Goal: Task Accomplishment & Management: Use online tool/utility

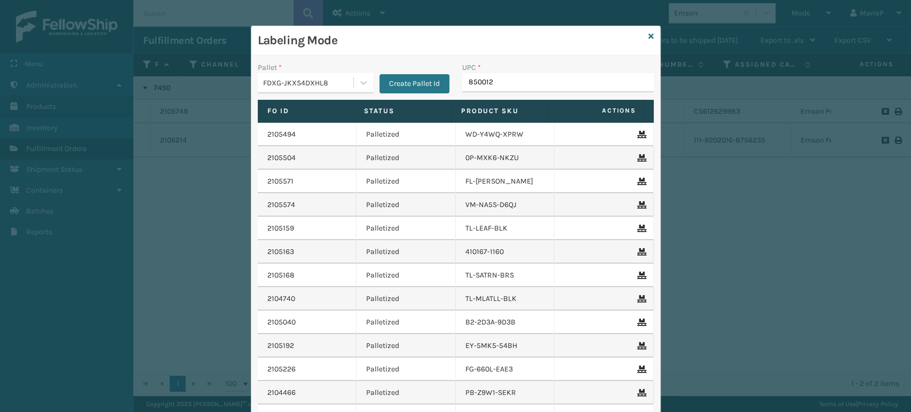
type input "8500124"
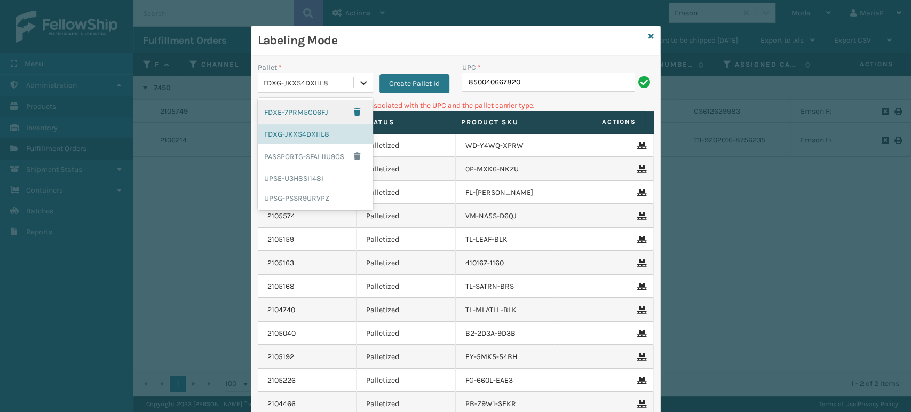
click at [360, 80] on icon at bounding box center [363, 82] width 11 height 11
click at [312, 190] on div "UPSG-PSSR9URVPZ" at bounding box center [315, 198] width 115 height 20
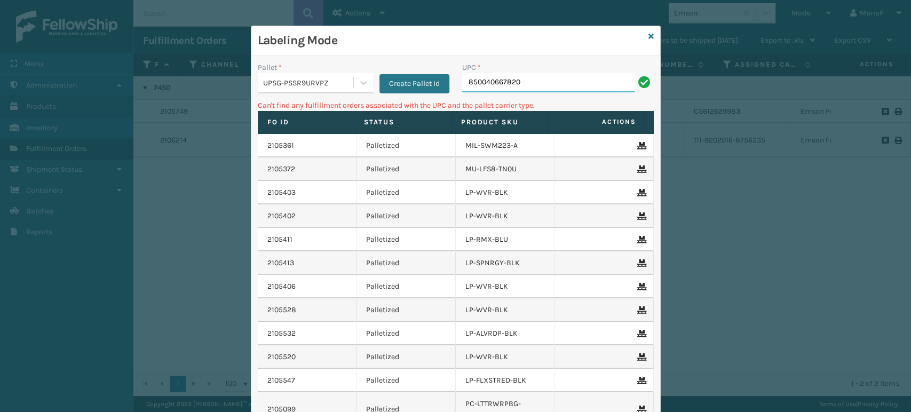
click at [576, 89] on input "850040667820" at bounding box center [548, 82] width 172 height 19
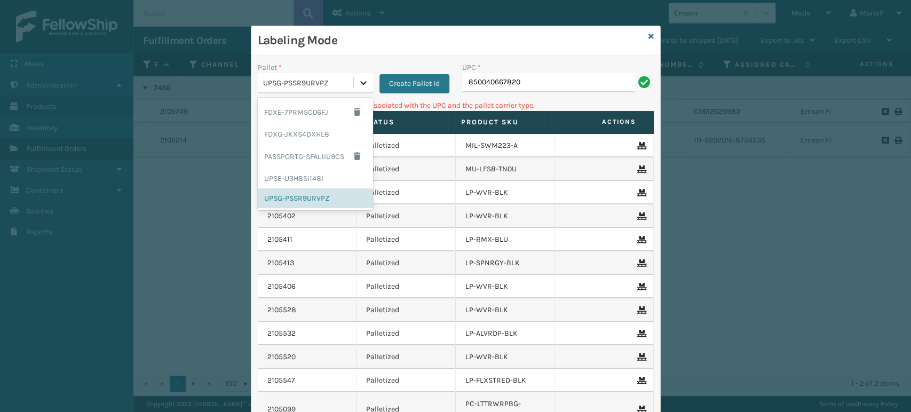
click at [363, 83] on icon at bounding box center [363, 82] width 11 height 11
click at [316, 134] on div "FDXG-JKXS4DXHL8" at bounding box center [315, 134] width 115 height 20
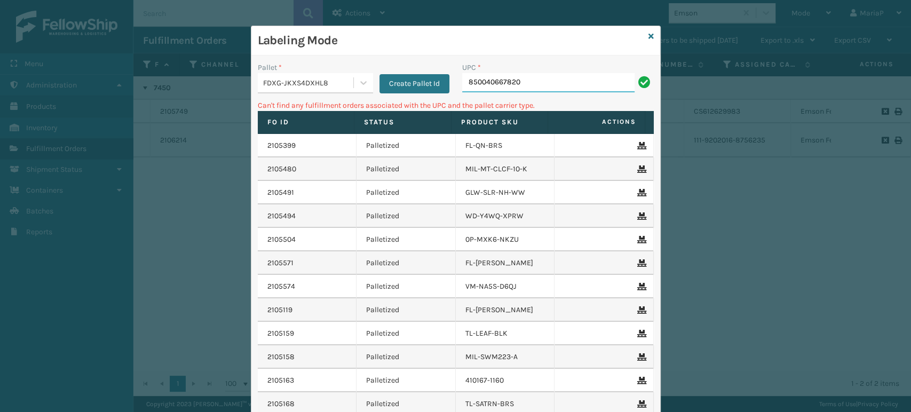
click at [543, 83] on input "850040667820" at bounding box center [548, 82] width 172 height 19
type input "8"
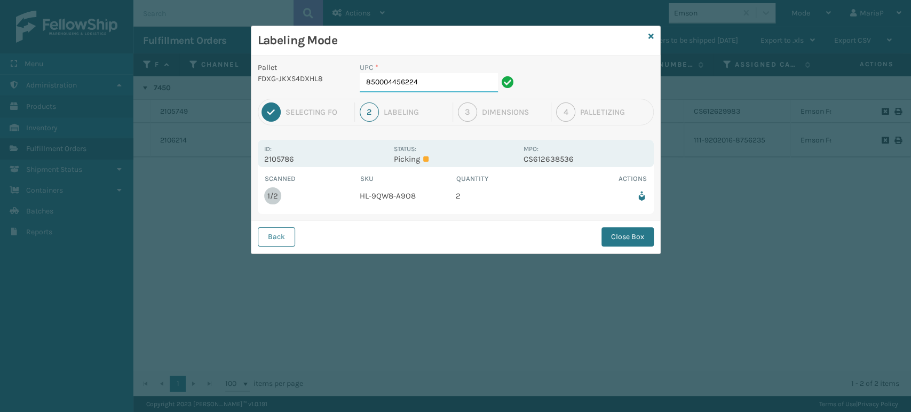
click at [439, 84] on input "850004456224" at bounding box center [429, 82] width 138 height 19
click at [642, 233] on button "Close Box" at bounding box center [627, 236] width 52 height 19
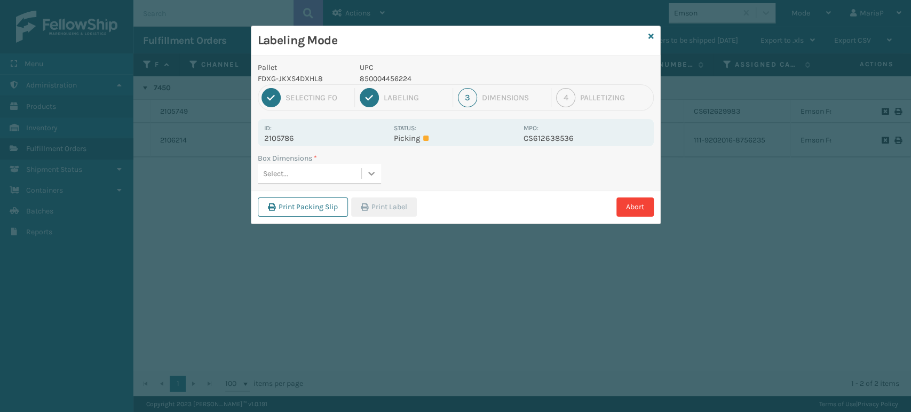
click at [372, 172] on icon at bounding box center [371, 174] width 6 height 4
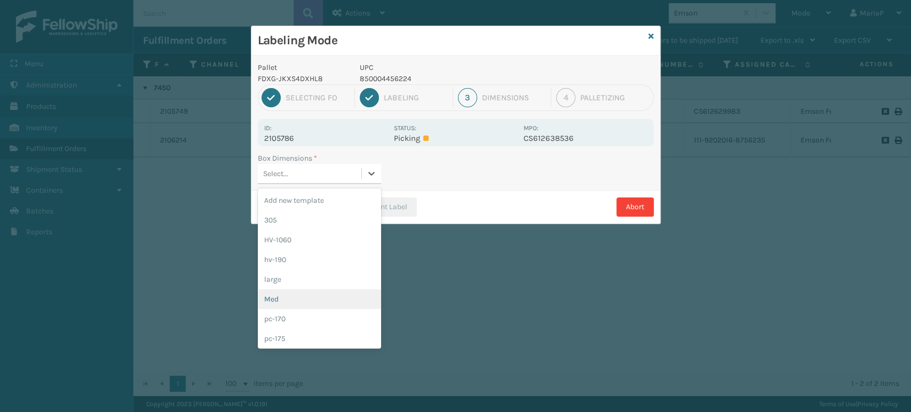
click at [310, 293] on div "Med" at bounding box center [319, 299] width 123 height 20
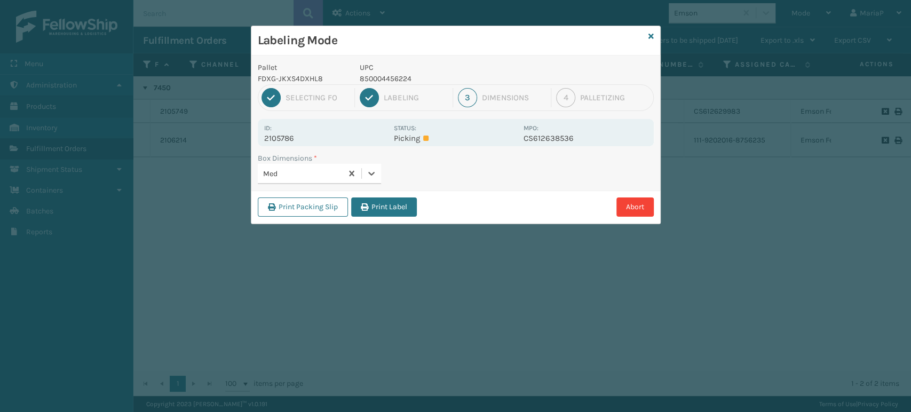
click at [392, 192] on div "Pallet FDXG-JKXS4DXHL8 UPC 850004456224 1 Selecting FO 2 Labeling 3 Dimensions …" at bounding box center [455, 139] width 409 height 168
click at [389, 203] on button "Print Label" at bounding box center [384, 206] width 66 height 19
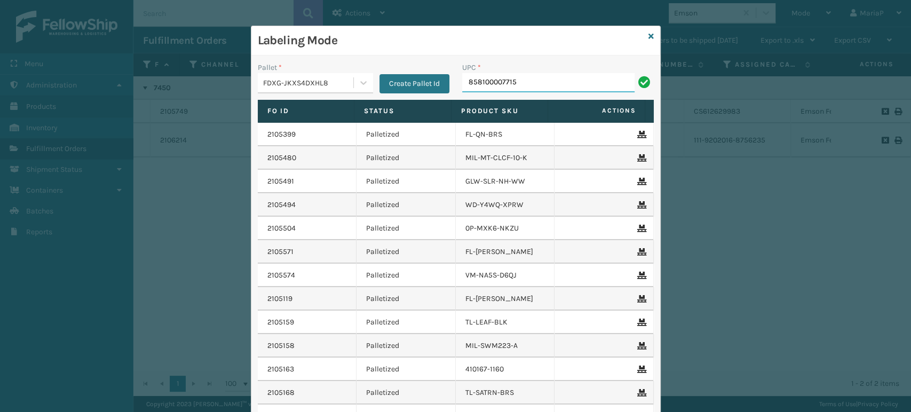
click at [477, 79] on input "858100007715" at bounding box center [548, 82] width 172 height 19
type input "858100007715"
click at [490, 78] on input "850012486589" at bounding box center [548, 82] width 172 height 19
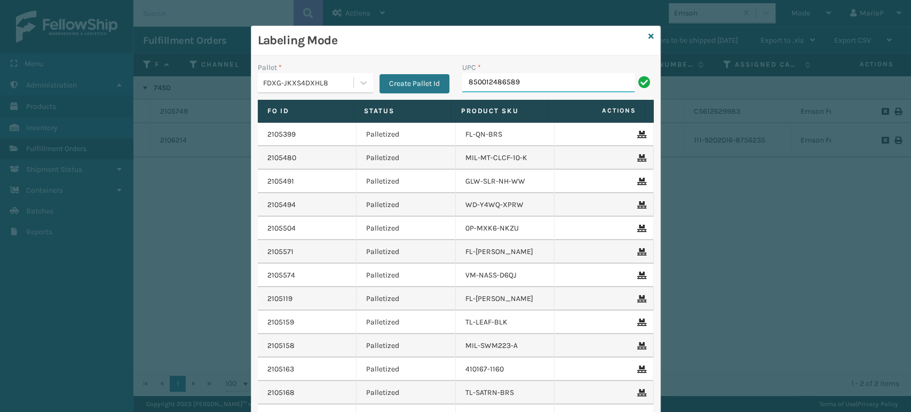
click at [490, 78] on input "850012486589" at bounding box center [548, 82] width 172 height 19
type input "850012486589"
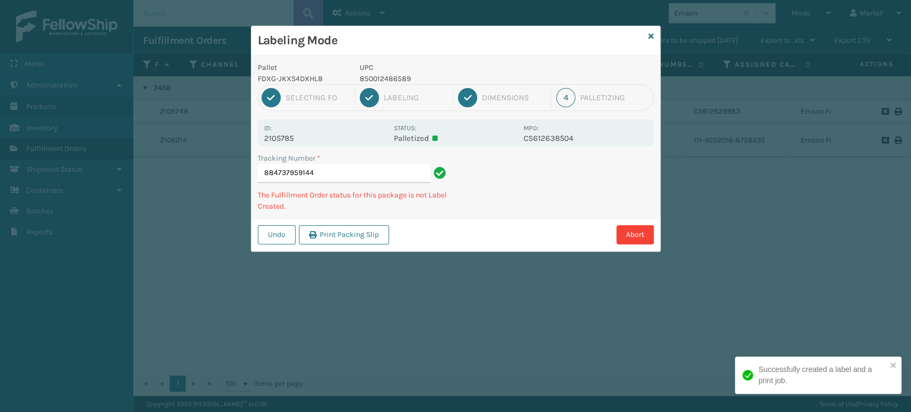
type input "884737959144850012486589"
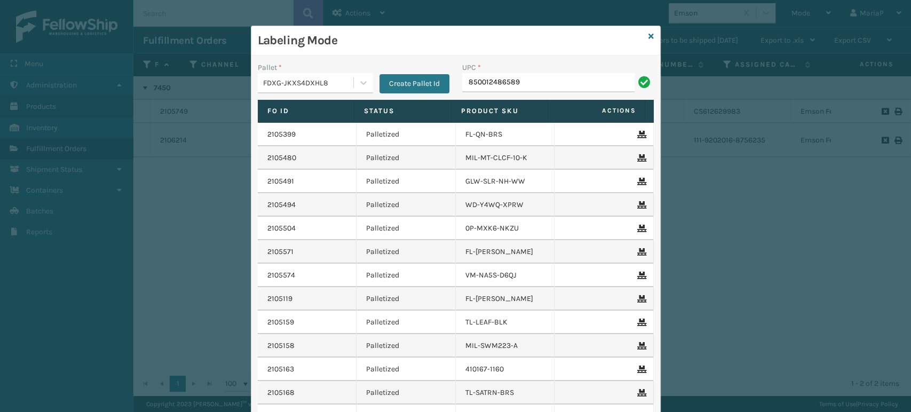
type input "850012486589"
click at [476, 81] on input "858100007906" at bounding box center [548, 82] width 172 height 19
type input "858100007906"
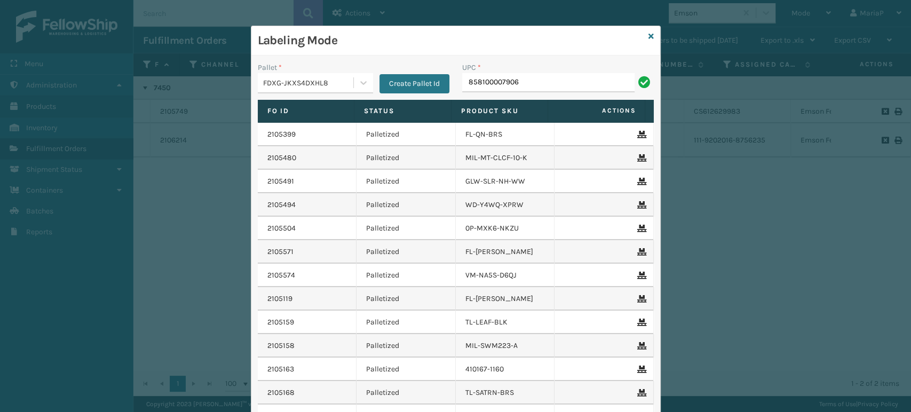
type input "858100007906"
type input "8581000"
click at [492, 85] on input "85810007920" at bounding box center [548, 82] width 172 height 19
type input "85810007920"
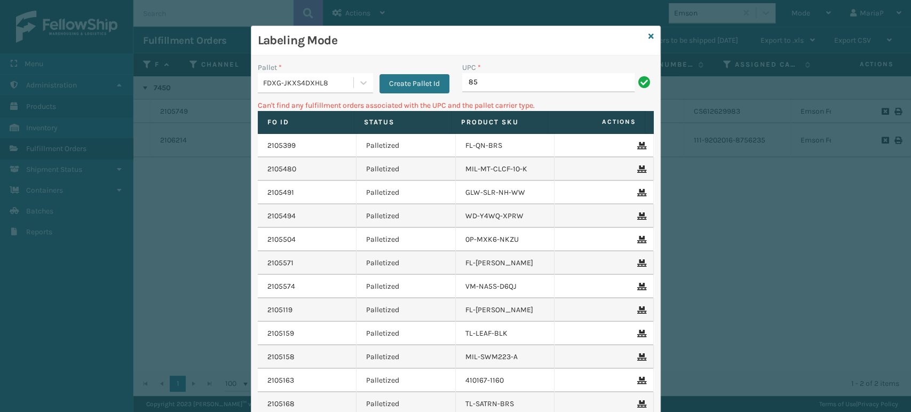
type input "8"
type input "858100007920"
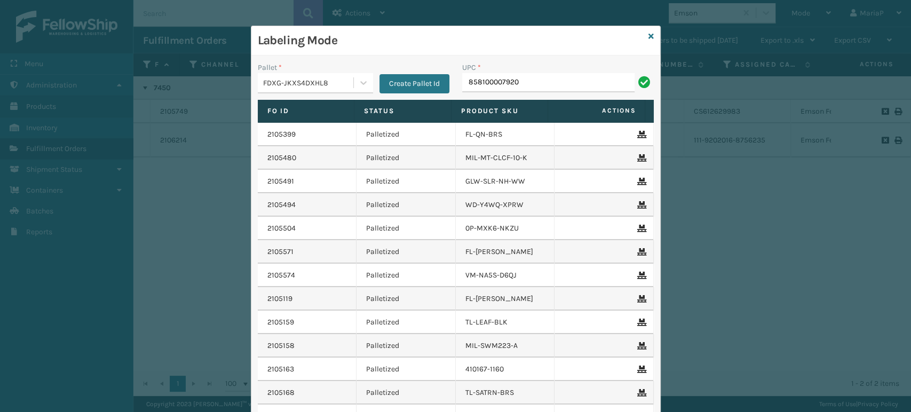
type input "858100007920"
type input "8500"
type input "850012"
type input "85001248"
type input "858100007"
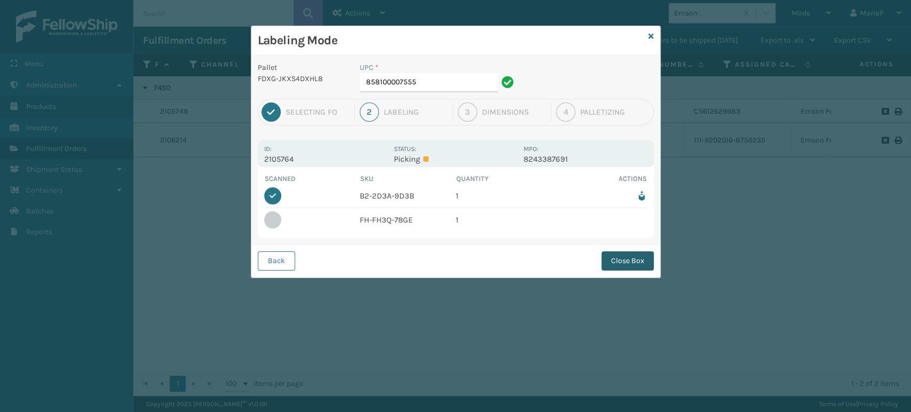
click at [634, 262] on button "Close Box" at bounding box center [627, 260] width 52 height 19
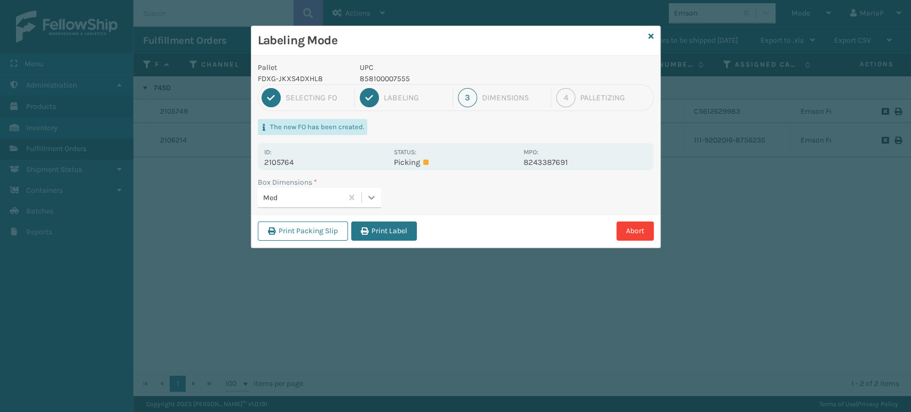
click at [373, 196] on icon at bounding box center [371, 198] width 6 height 4
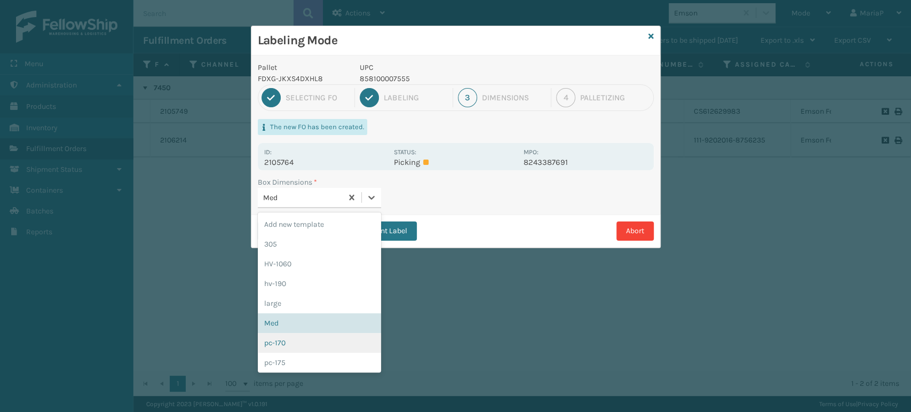
click at [316, 338] on div "pc-170" at bounding box center [319, 343] width 123 height 20
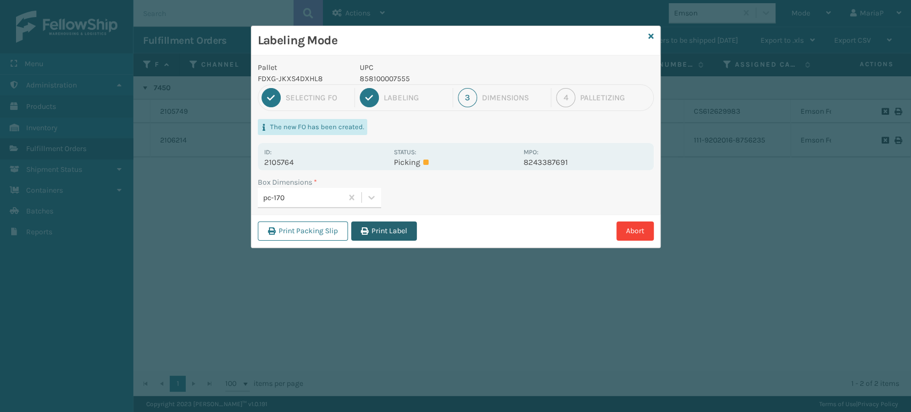
click at [384, 236] on button "Print Label" at bounding box center [384, 230] width 66 height 19
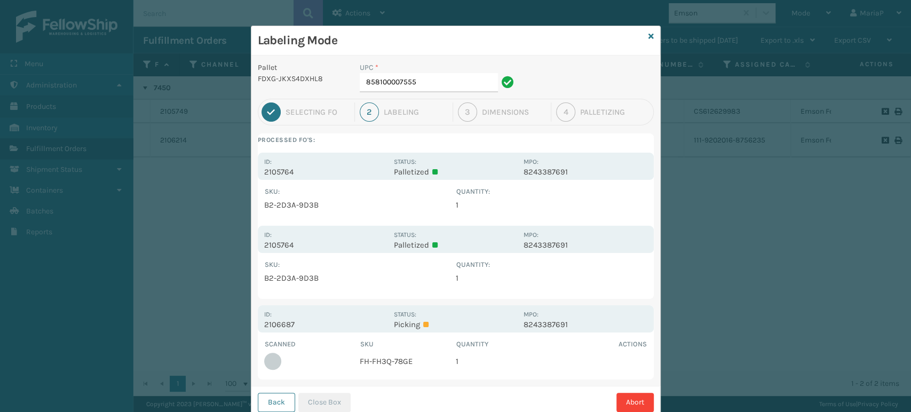
click at [649, 34] on div "Labeling Mode" at bounding box center [455, 40] width 409 height 29
click at [648, 35] on icon at bounding box center [650, 36] width 5 height 7
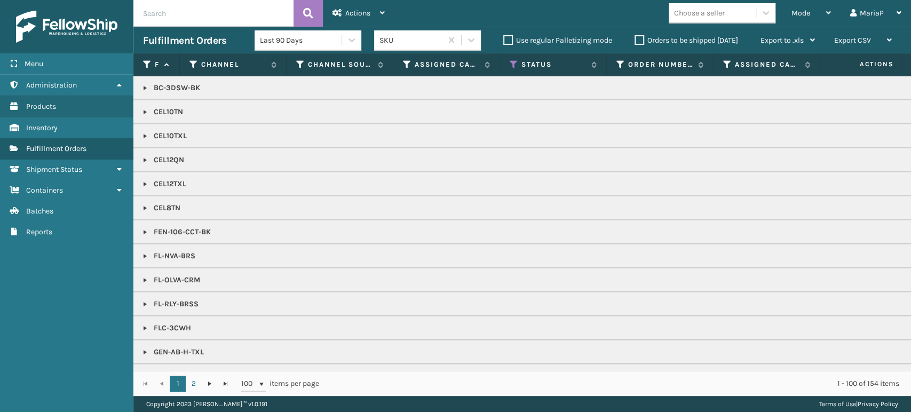
click at [794, 11] on span "Mode" at bounding box center [800, 13] width 19 height 9
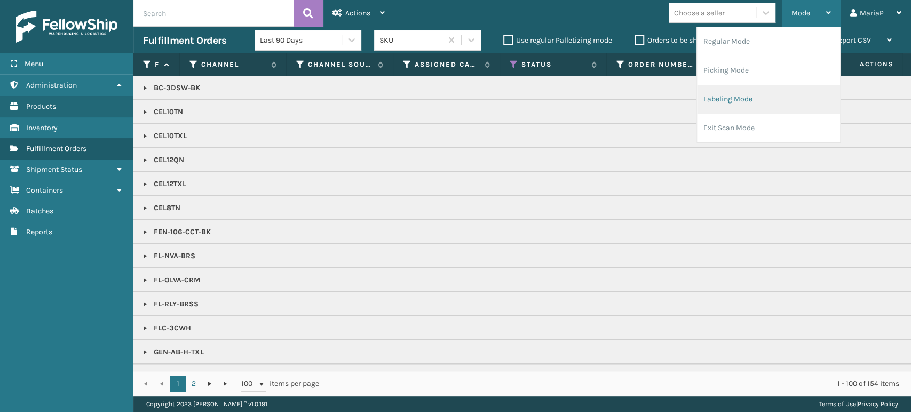
click at [738, 102] on li "Labeling Mode" at bounding box center [768, 99] width 143 height 29
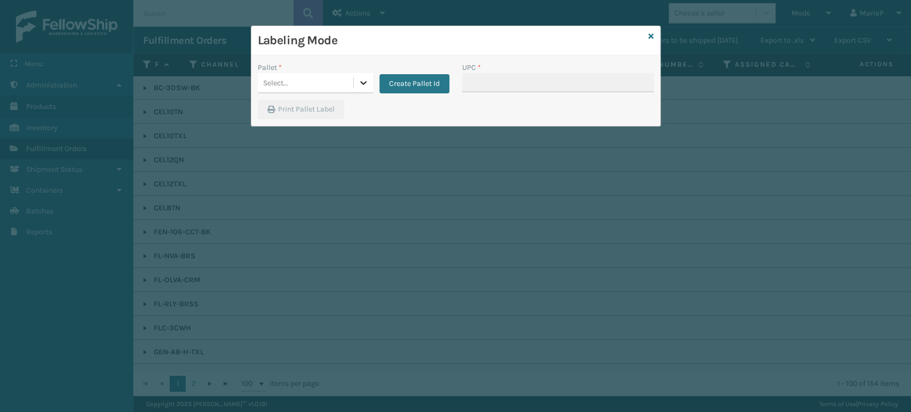
click at [355, 76] on div at bounding box center [363, 82] width 19 height 19
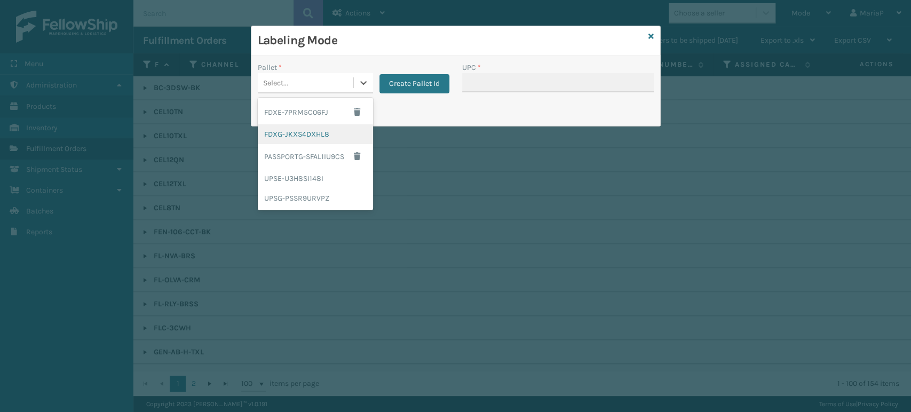
click at [314, 137] on div "FDXG-JKXS4DXHL8" at bounding box center [315, 134] width 115 height 20
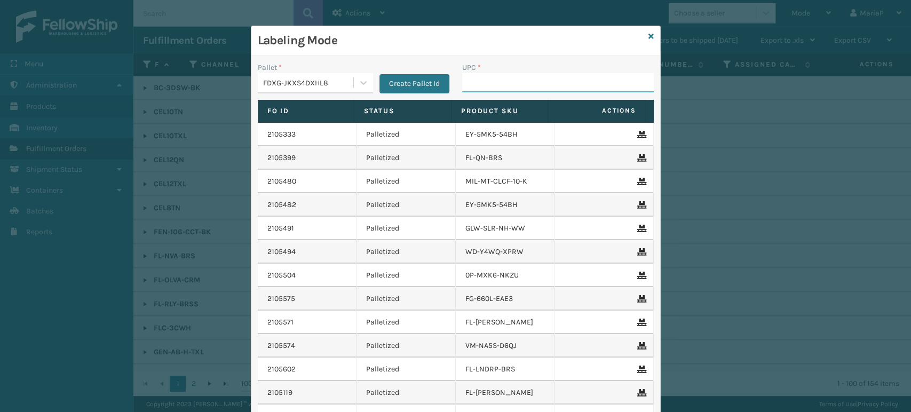
click at [492, 89] on input "UPC *" at bounding box center [558, 82] width 192 height 19
type input "85001248664"
type input "8500124"
type input "8500044"
click at [480, 86] on input "853913008683" at bounding box center [548, 82] width 172 height 19
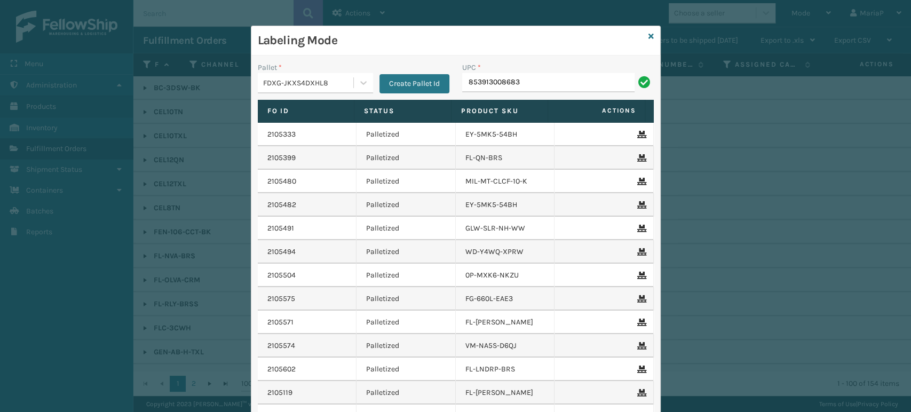
click at [479, 86] on input "853913008683" at bounding box center [548, 82] width 172 height 19
type input "853913008683"
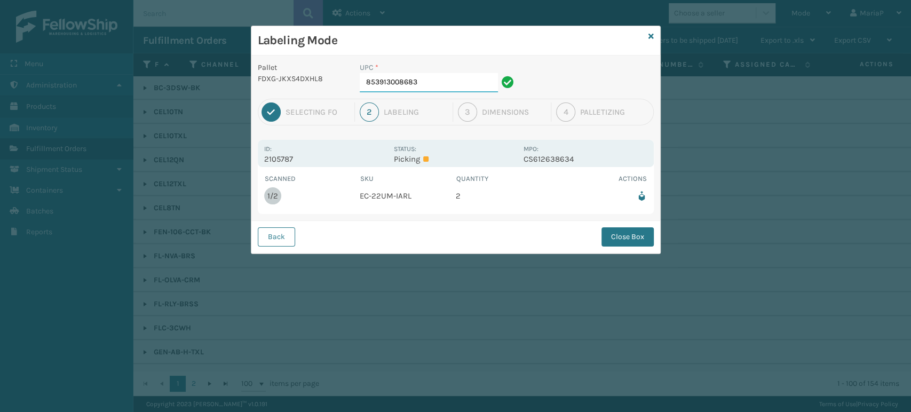
click at [459, 85] on input "853913008683" at bounding box center [429, 82] width 138 height 19
click at [644, 238] on button "Close Box" at bounding box center [627, 236] width 52 height 19
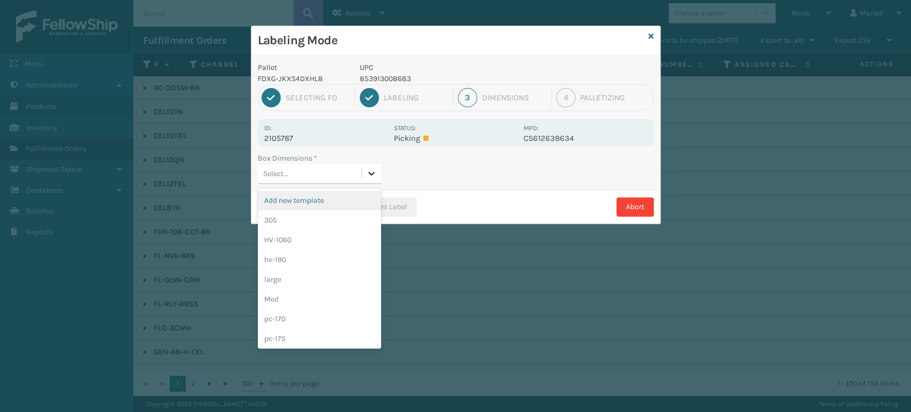
click at [376, 173] on icon at bounding box center [371, 173] width 11 height 11
click at [319, 297] on div "Med" at bounding box center [319, 299] width 123 height 20
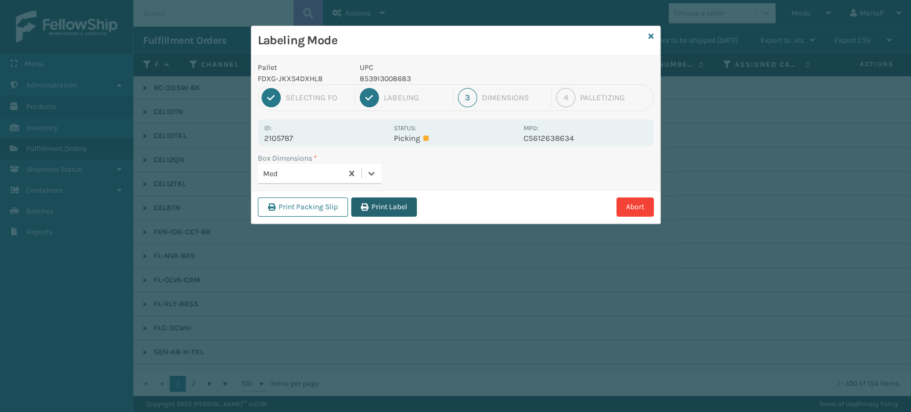
click at [385, 209] on button "Print Label" at bounding box center [384, 206] width 66 height 19
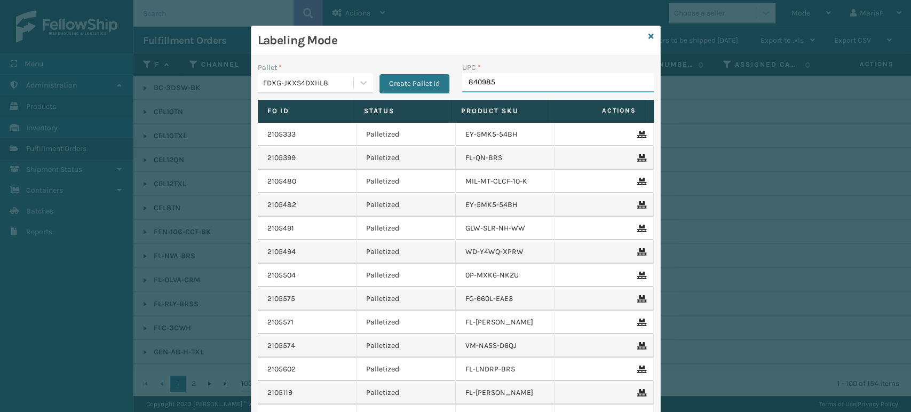
type input "8409851"
type input "840985"
type input "840985126766"
type input "8100819"
type input "810081"
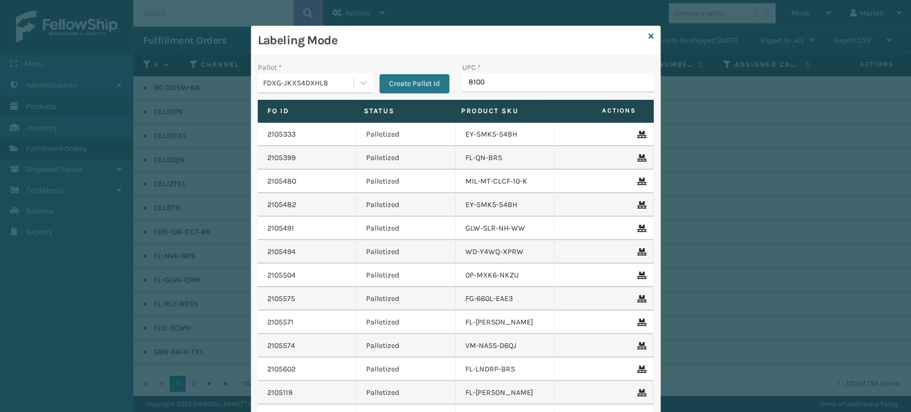
type input "81008"
type input "GEN-AB-H-"
type input "GEN-AB-"
type input "GEN-AB-E-F"
